Goal: Navigation & Orientation: Find specific page/section

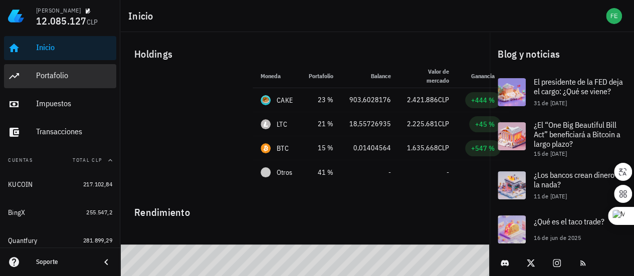
click at [88, 70] on div "Portafolio" at bounding box center [74, 76] width 76 height 23
click at [81, 72] on div "Portafolio" at bounding box center [74, 76] width 76 height 10
